Goal: Task Accomplishment & Management: Use online tool/utility

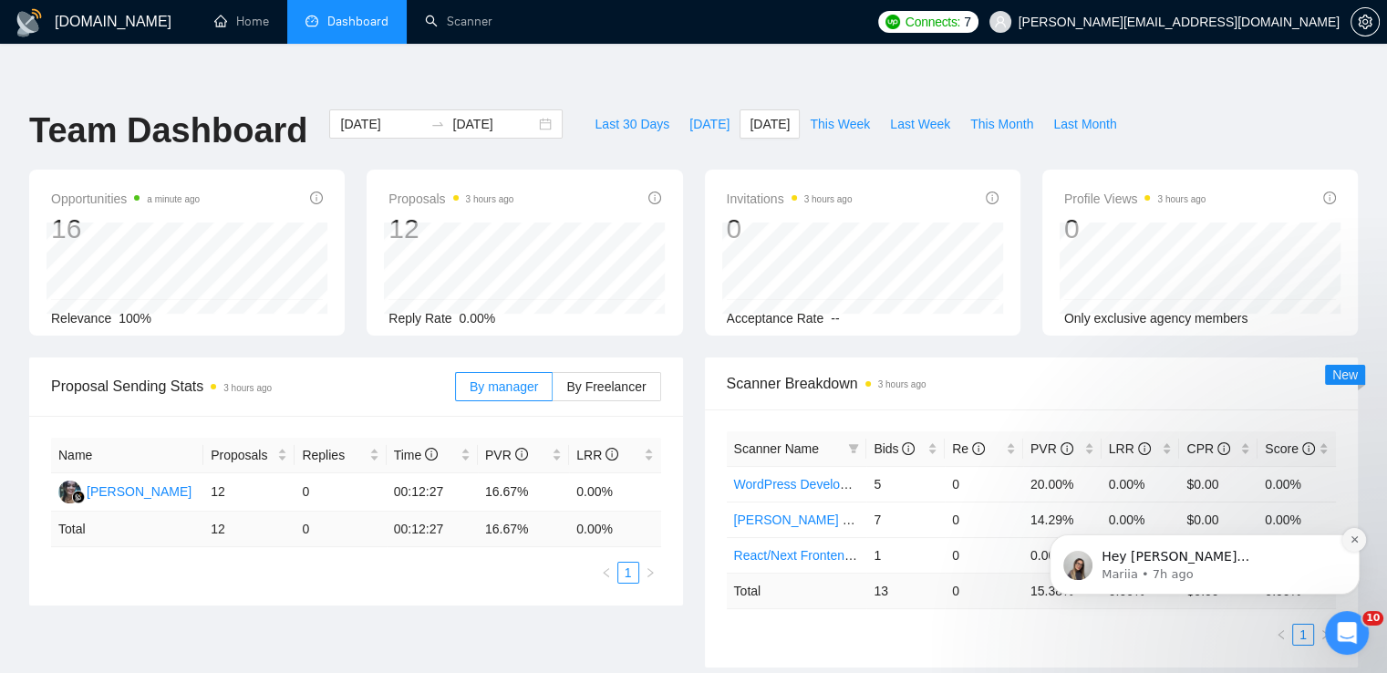
click at [1356, 542] on icon "Dismiss notification" at bounding box center [1354, 539] width 6 height 6
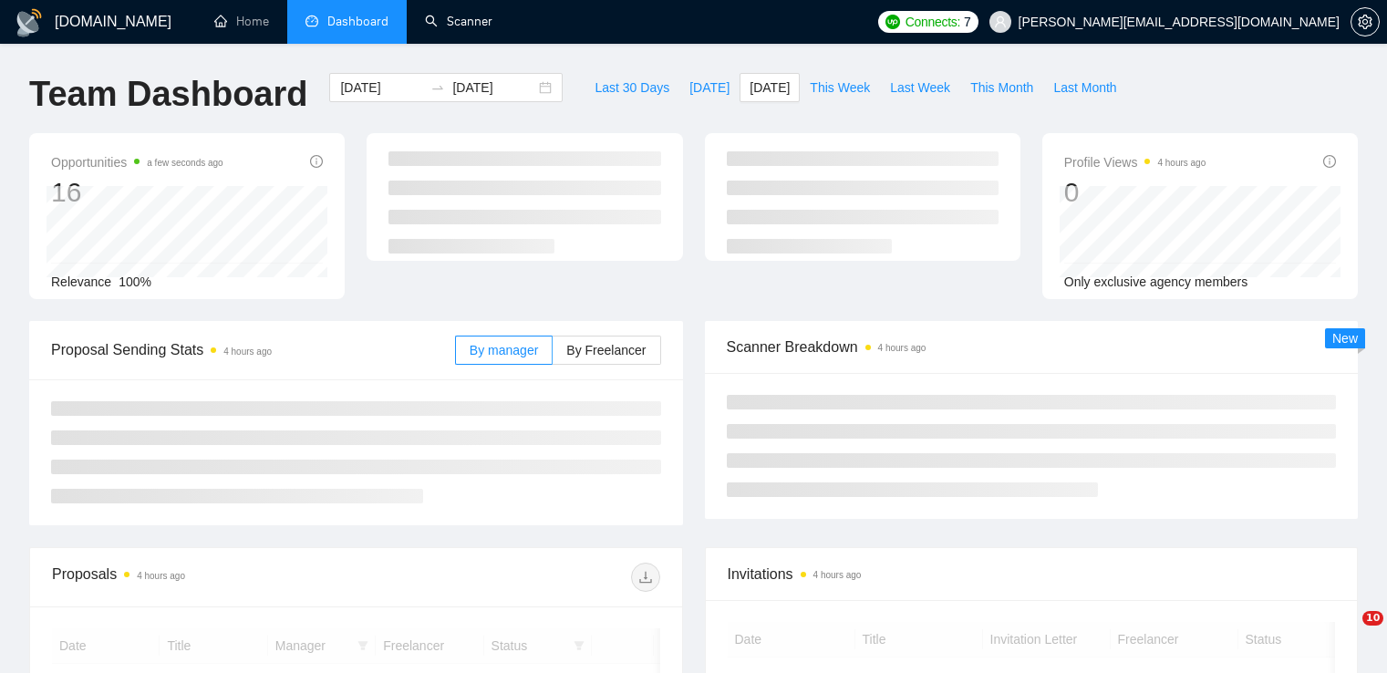
click at [473, 23] on link "Scanner" at bounding box center [458, 22] width 67 height 16
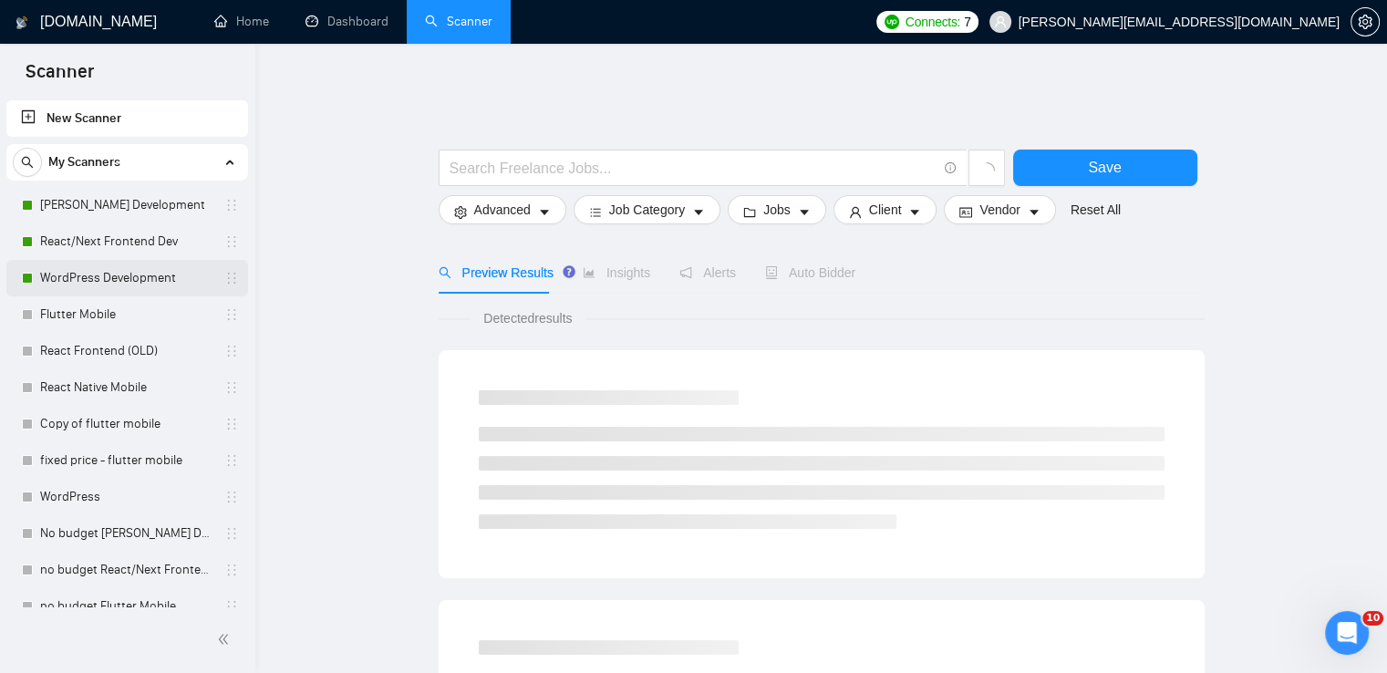
click at [164, 272] on link "WordPress Development" at bounding box center [126, 278] width 173 height 36
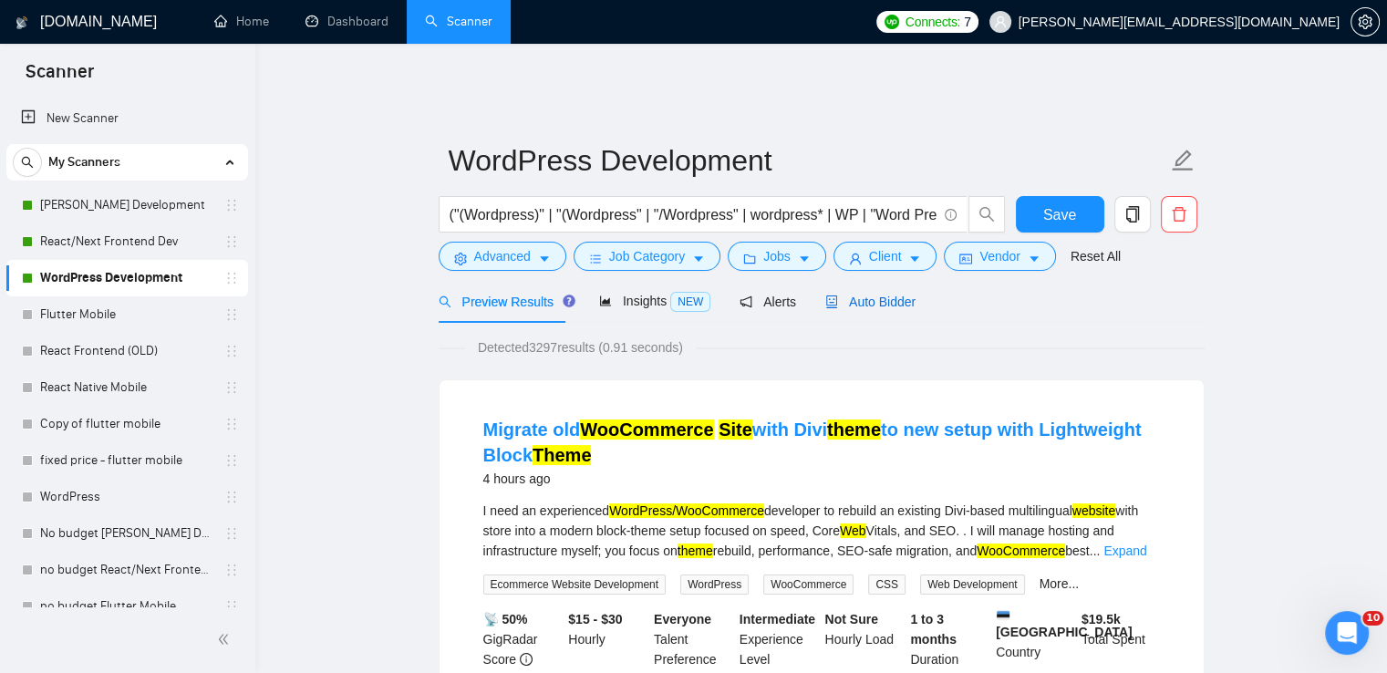
click at [884, 295] on span "Auto Bidder" at bounding box center [870, 302] width 90 height 15
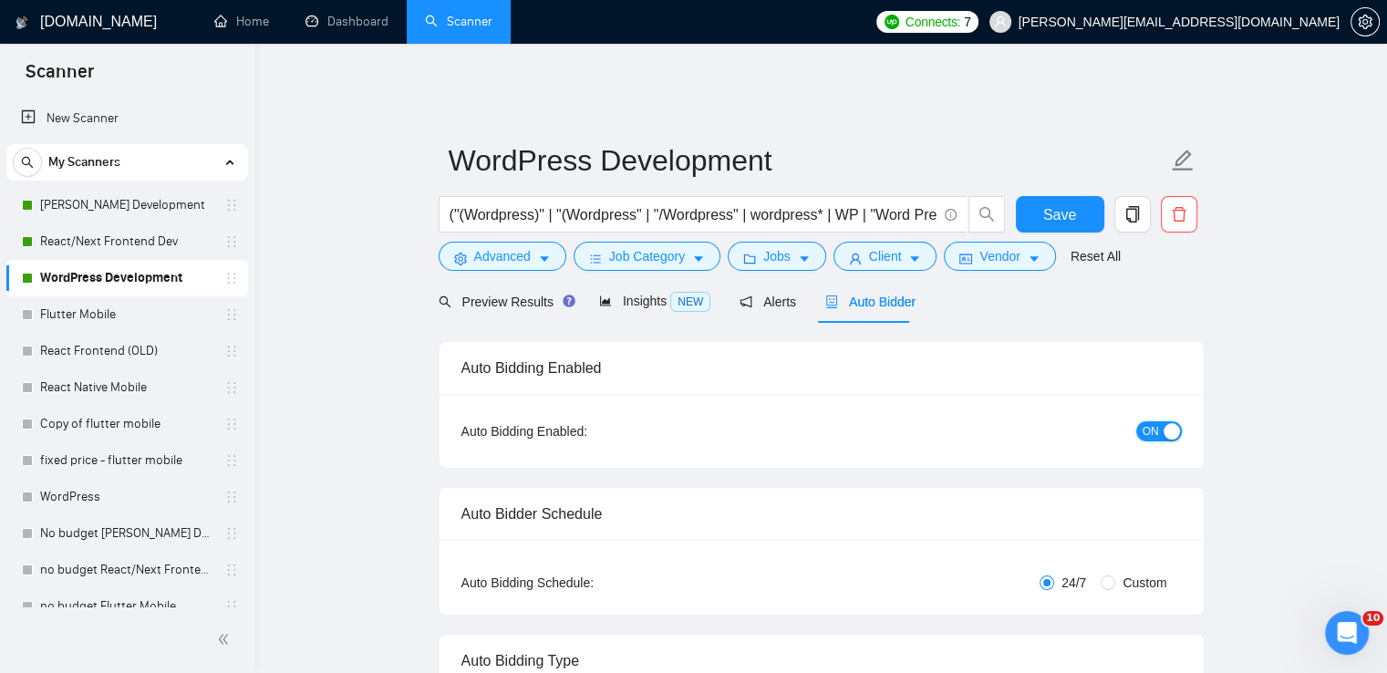
click at [1147, 421] on span "ON" at bounding box center [1151, 431] width 16 height 20
click at [1067, 203] on span "Save" at bounding box center [1059, 214] width 33 height 23
click at [373, 22] on link "Dashboard" at bounding box center [347, 22] width 83 height 16
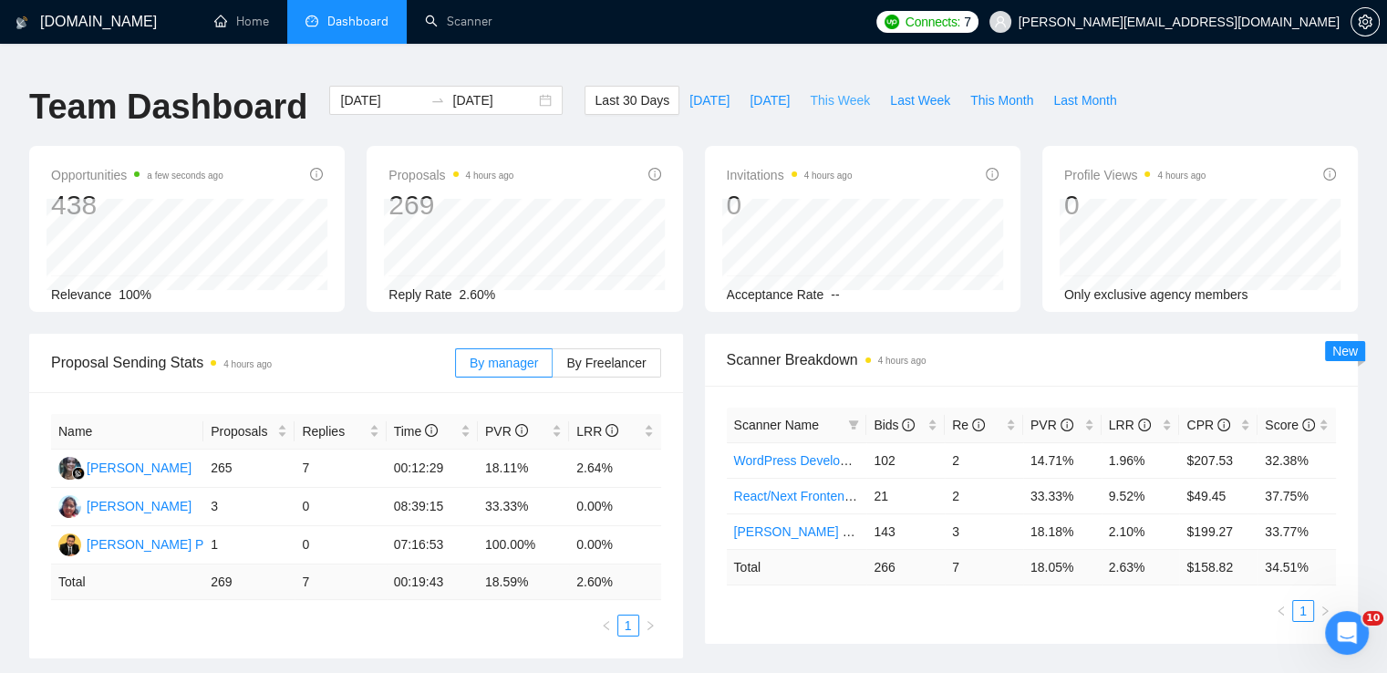
click at [812, 90] on span "This Week" at bounding box center [840, 100] width 60 height 20
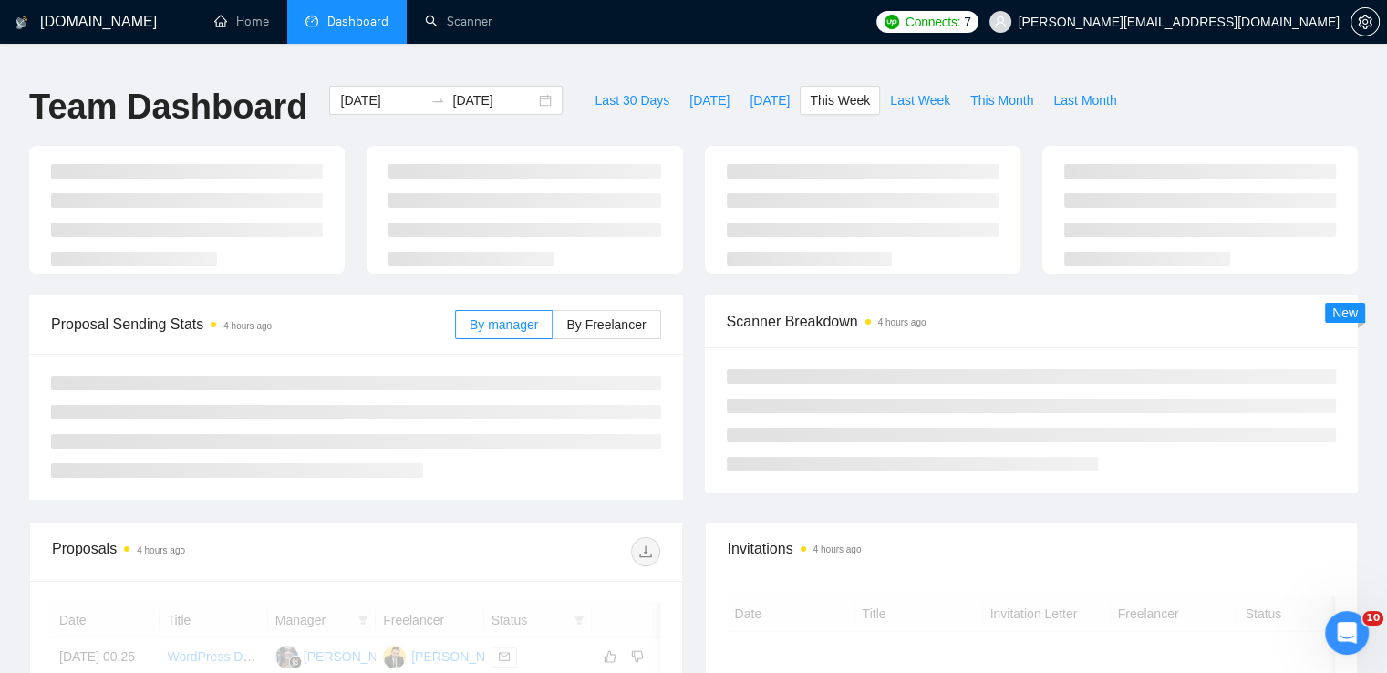
type input "2025-09-22"
type input "2025-09-28"
